Goal: Transaction & Acquisition: Subscribe to service/newsletter

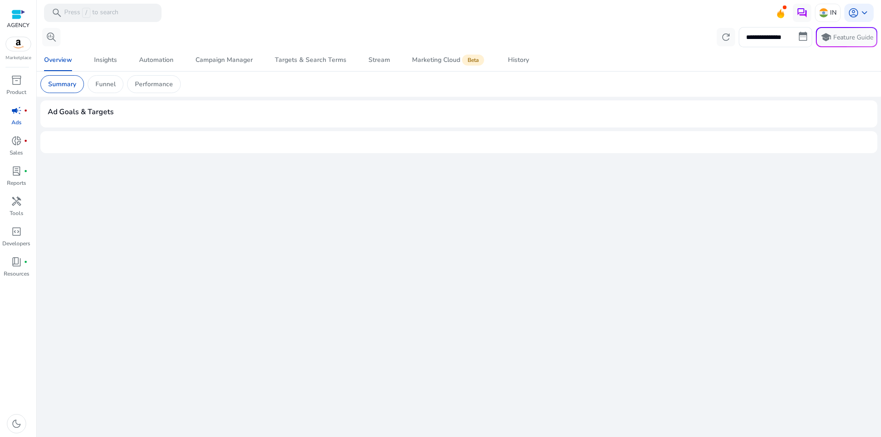
click at [22, 18] on div at bounding box center [18, 14] width 14 height 11
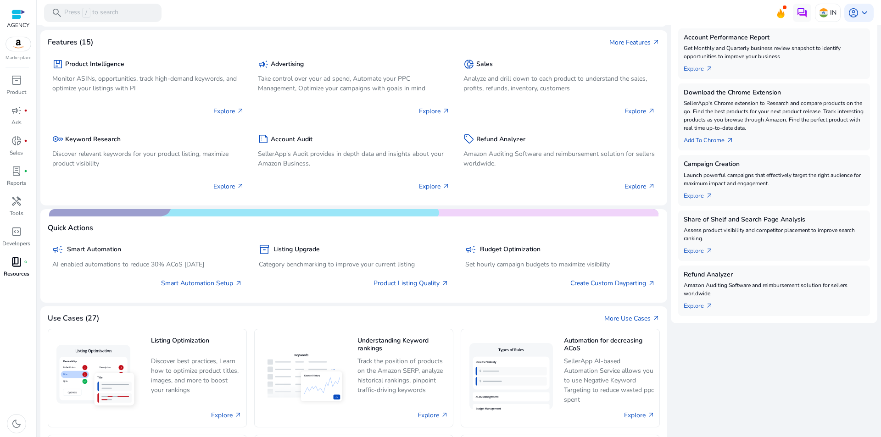
scroll to position [184, 0]
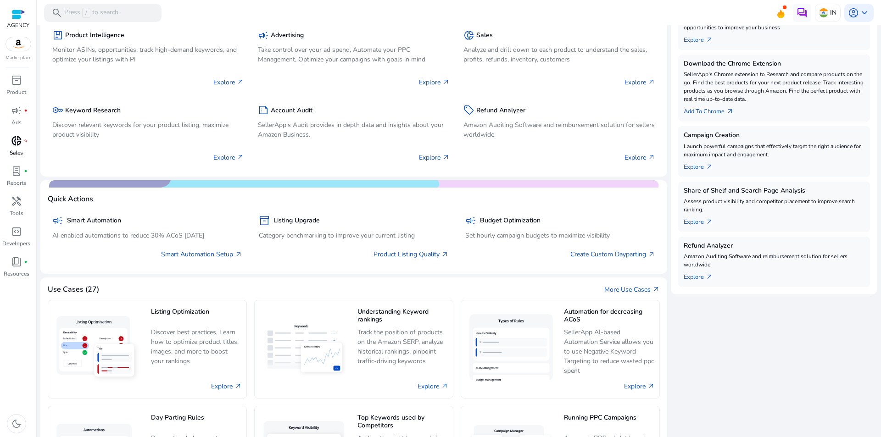
click at [15, 145] on span "donut_small" at bounding box center [16, 140] width 11 height 11
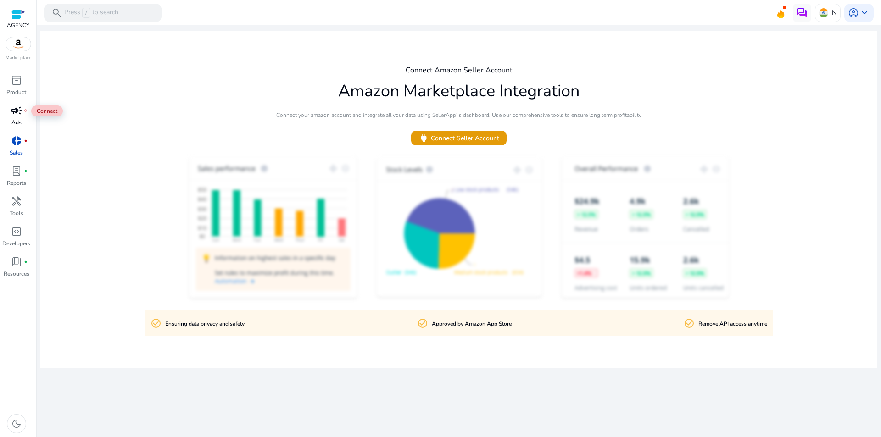
click at [14, 115] on span "campaign" at bounding box center [16, 110] width 11 height 11
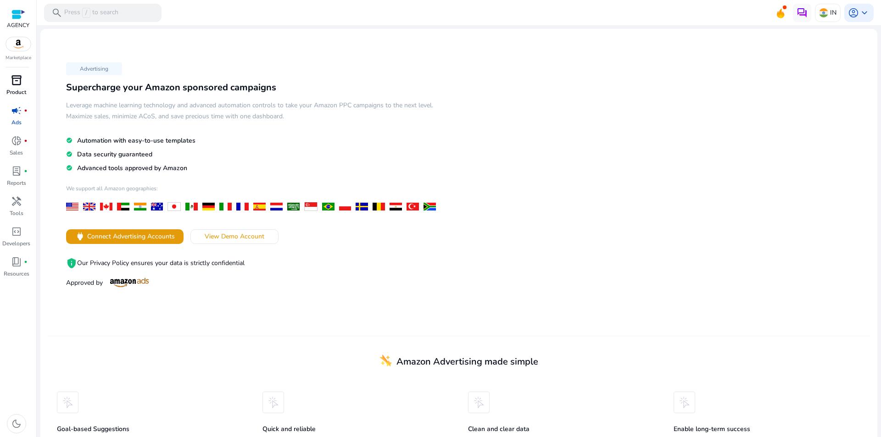
click at [17, 86] on span "inventory_2" at bounding box center [16, 80] width 11 height 11
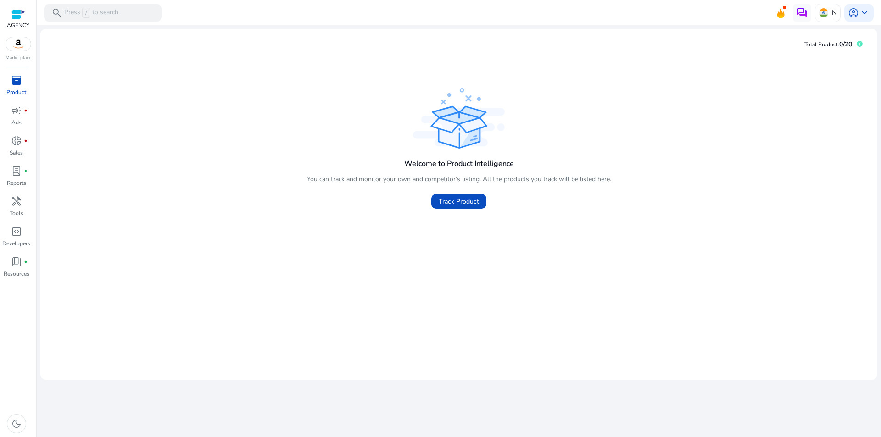
click at [18, 20] on div at bounding box center [18, 14] width 22 height 14
click at [22, 50] on img at bounding box center [18, 44] width 25 height 14
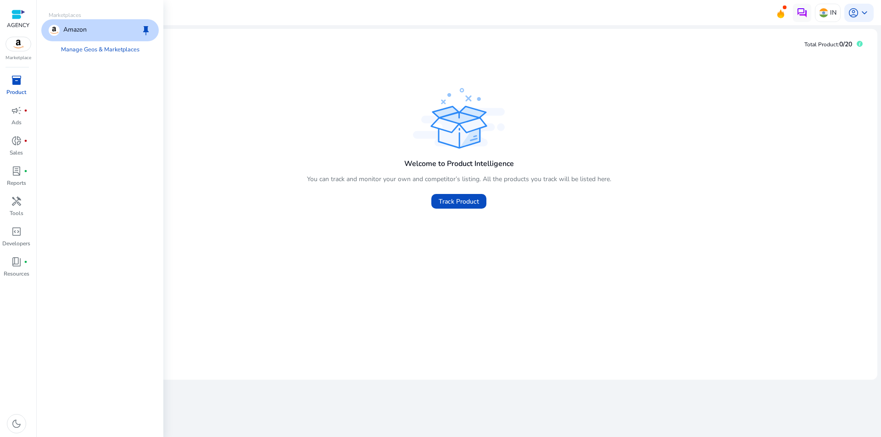
click at [7, 16] on div at bounding box center [18, 14] width 22 height 14
click at [19, 16] on div at bounding box center [18, 14] width 14 height 11
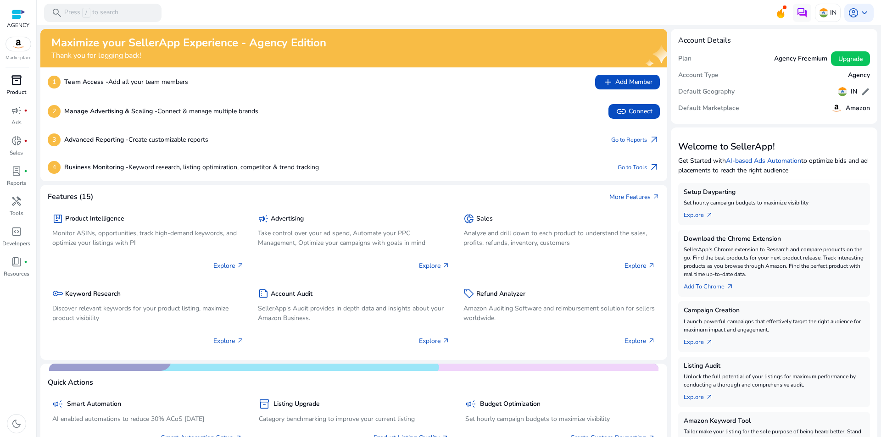
click at [11, 85] on span "inventory_2" at bounding box center [16, 80] width 11 height 11
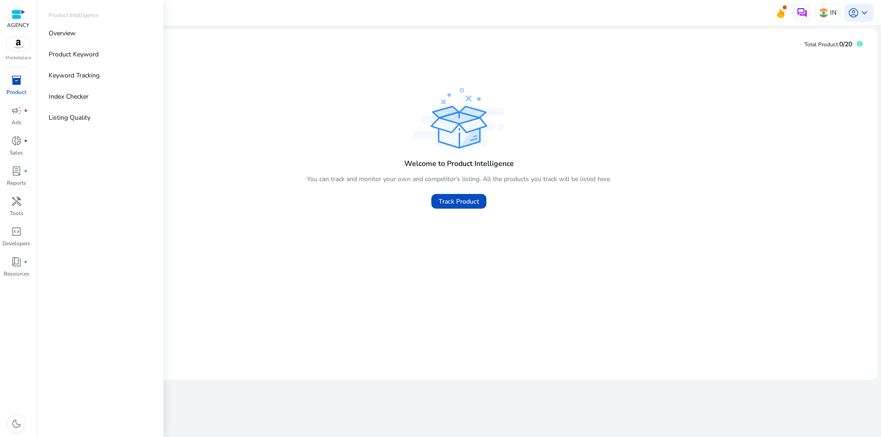
click at [12, 100] on link "inventory_2 Product" at bounding box center [16, 88] width 33 height 30
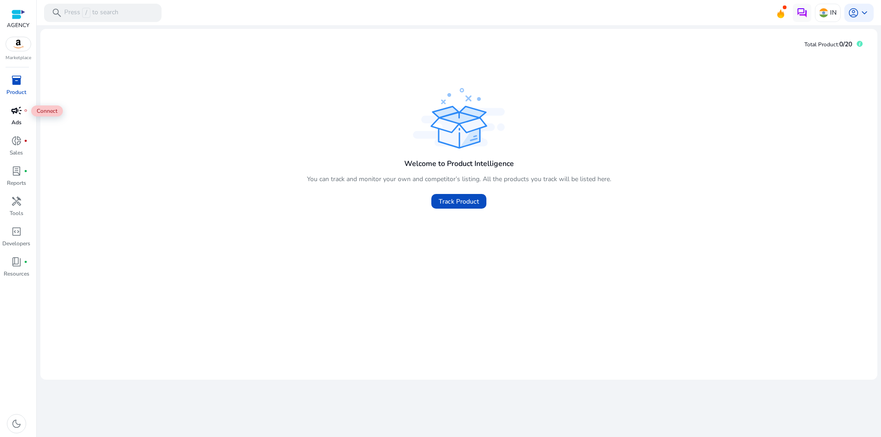
click at [17, 115] on span "campaign" at bounding box center [16, 110] width 11 height 11
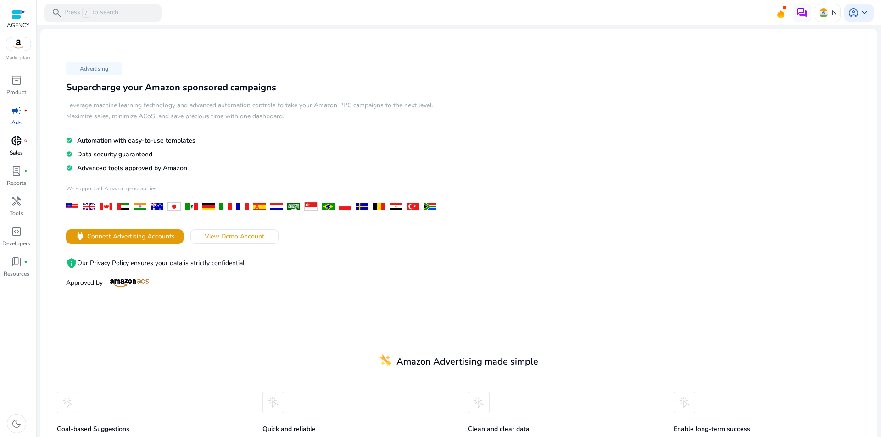
click at [12, 138] on span "donut_small" at bounding box center [16, 140] width 11 height 11
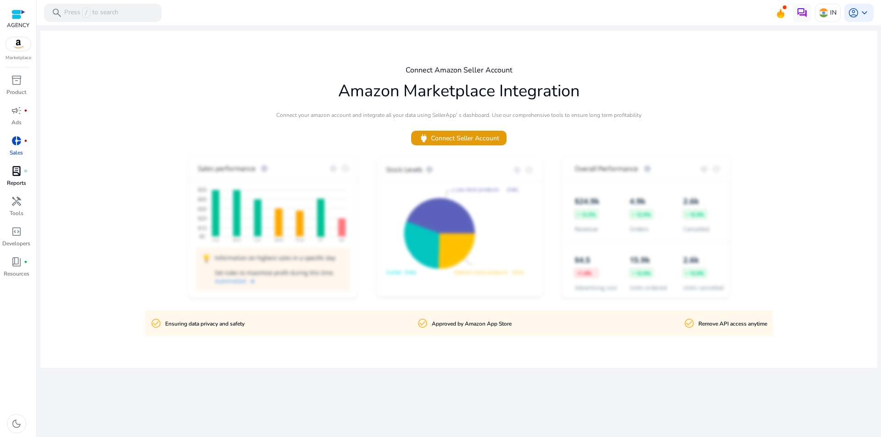
click at [26, 174] on div "lab_profile fiber_manual_record" at bounding box center [17, 171] width 26 height 15
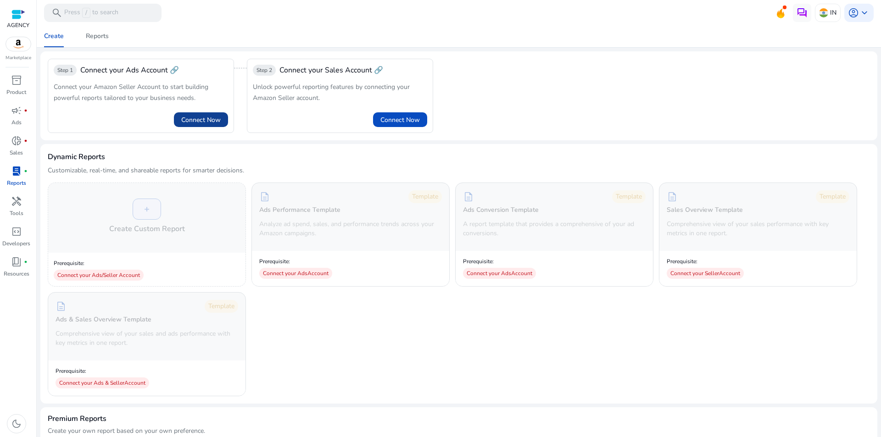
click at [202, 118] on span "Connect Now" at bounding box center [200, 120] width 39 height 10
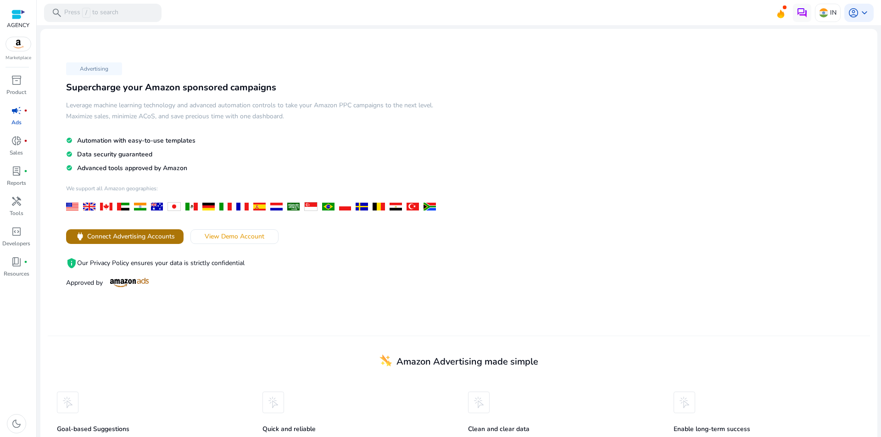
click at [139, 237] on span "Connect Advertising Accounts" at bounding box center [131, 237] width 88 height 10
